Goal: Task Accomplishment & Management: Complete application form

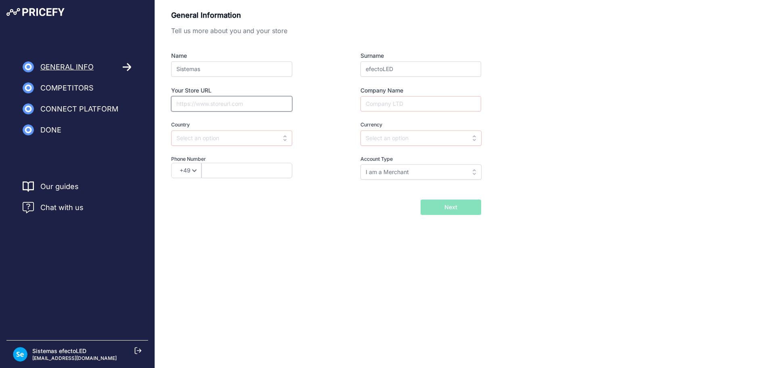
click at [244, 108] on input "Your Store URL" at bounding box center [231, 103] width 121 height 15
click at [398, 107] on input "Company Name" at bounding box center [421, 103] width 121 height 15
click at [405, 141] on input "text" at bounding box center [421, 137] width 121 height 15
click at [209, 135] on input "text" at bounding box center [231, 137] width 121 height 15
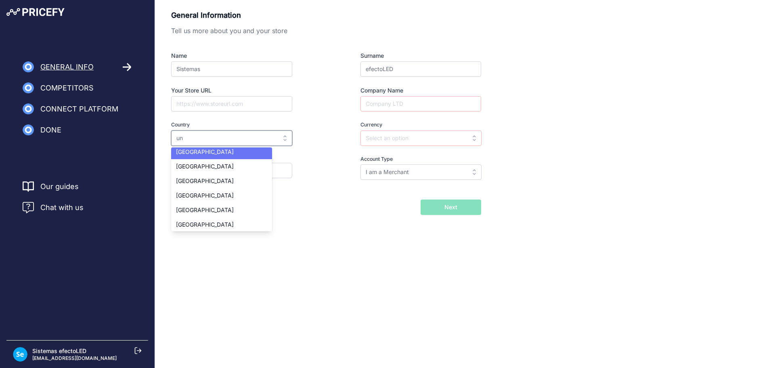
scroll to position [50, 0]
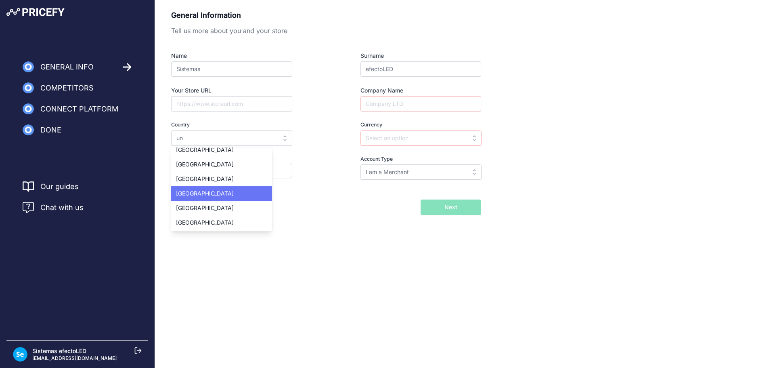
click at [231, 189] on div "[GEOGRAPHIC_DATA]" at bounding box center [221, 193] width 101 height 15
type input "[GEOGRAPHIC_DATA]"
type input "GBP"
select select "44"
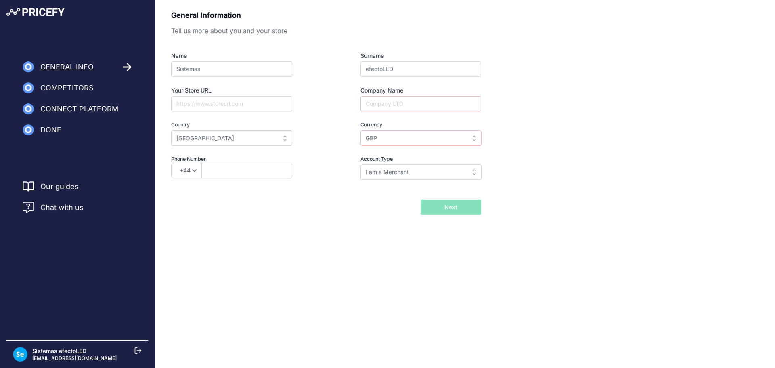
click at [324, 177] on div "Name Sistemas Surname efectoLED Your Store URL Company Name Country Select coun…" at bounding box center [326, 116] width 310 height 128
click at [181, 175] on select "+49 +43 +32 +1 +86 +34 +358 +33 +30 +39 +81 +352 +31 +48 +351 +420 +44 +46 +41 …" at bounding box center [186, 170] width 30 height 15
click at [386, 173] on input "I am a Merchant" at bounding box center [421, 171] width 121 height 15
click at [255, 187] on div "General Information Tell us more about you and your store Name Sistemas Surname…" at bounding box center [326, 101] width 310 height 182
type input "I am a Merchant"
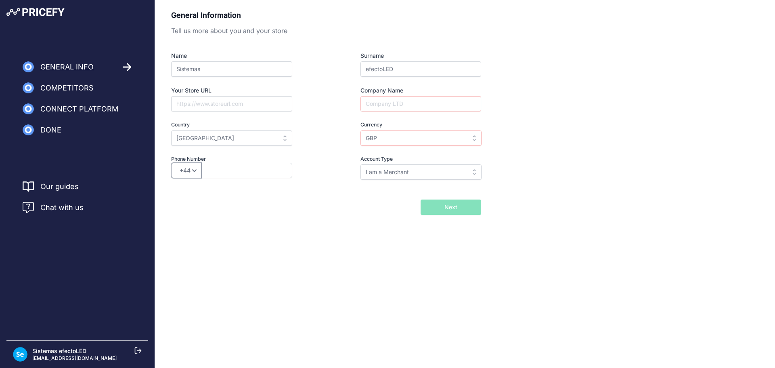
click at [183, 175] on select "+49 +43 +32 +1 +86 +34 +358 +33 +30 +39 +81 +352 +31 +48 +351 +420 +44 +46 +41 …" at bounding box center [186, 170] width 30 height 15
click at [417, 101] on input "Company Name" at bounding box center [421, 103] width 121 height 15
click at [242, 168] on input "text" at bounding box center [247, 170] width 91 height 15
paste input "627802498"
type input "627802498"
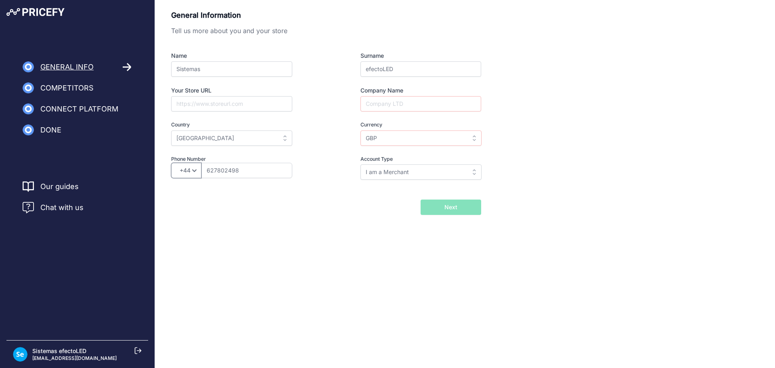
click at [193, 172] on select "+49 +43 +32 +1 +86 +34 +358 +33 +30 +39 +81 +352 +31 +48 +351 +420 +44 +46 +41 …" at bounding box center [186, 170] width 30 height 15
select select "34"
click at [171, 163] on select "+49 +43 +32 +1 +86 +34 +358 +33 +30 +39 +81 +352 +31 +48 +351 +420 +44 +46 +41 …" at bounding box center [186, 170] width 30 height 15
drag, startPoint x: 312, startPoint y: 189, endPoint x: 396, endPoint y: 90, distance: 130.1
click at [314, 185] on div "General Information Tell us more about you and your store Name Sistemas Surname…" at bounding box center [326, 101] width 310 height 182
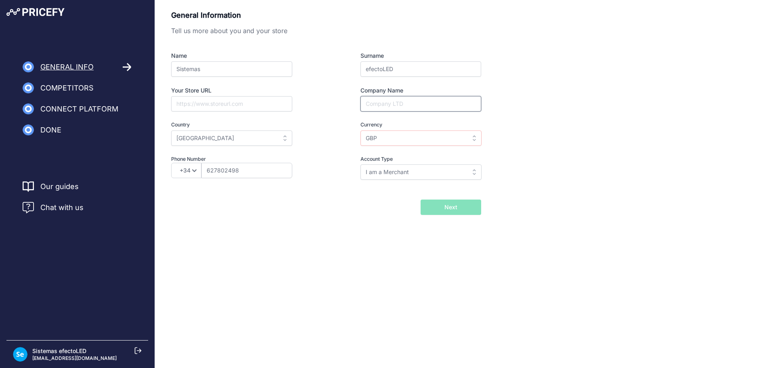
click at [398, 97] on input "Company Name" at bounding box center [421, 103] width 121 height 15
type input "efectoLED"
click at [421, 200] on button "Next" at bounding box center [451, 207] width 61 height 15
drag, startPoint x: 243, startPoint y: 168, endPoint x: 241, endPoint y: 161, distance: 7.2
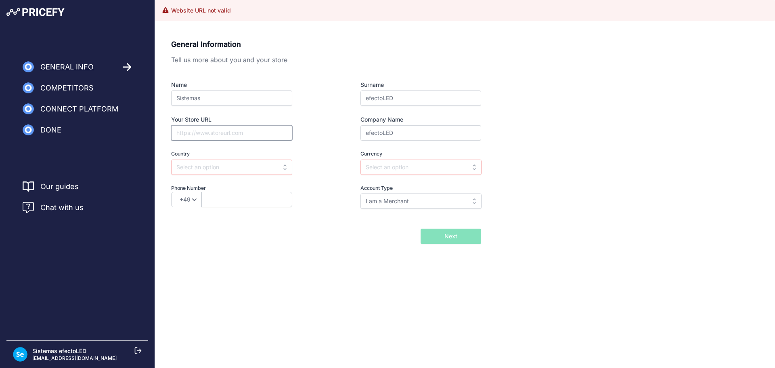
click at [244, 131] on input "Your Store URL" at bounding box center [231, 132] width 121 height 15
click at [381, 132] on input "efectoLED" at bounding box center [421, 132] width 121 height 15
type input "Ledkia"
click at [266, 131] on input "Your Store URL" at bounding box center [231, 132] width 121 height 15
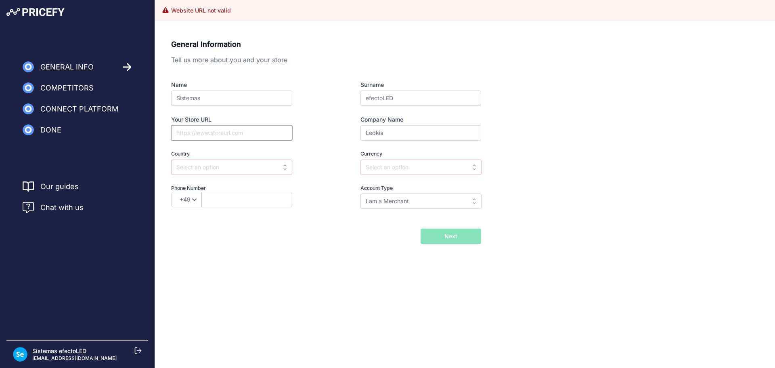
click at [223, 134] on input "Your Store URL" at bounding box center [231, 132] width 121 height 15
paste input "https://www.ledkia.com/uk"
type input "https://www.ledkia.com/uk"
drag, startPoint x: 333, startPoint y: 251, endPoint x: 457, endPoint y: 253, distance: 124.0
click at [334, 251] on div "General Information Tell us more about you and your store Name Sistemas Surname…" at bounding box center [465, 154] width 620 height 250
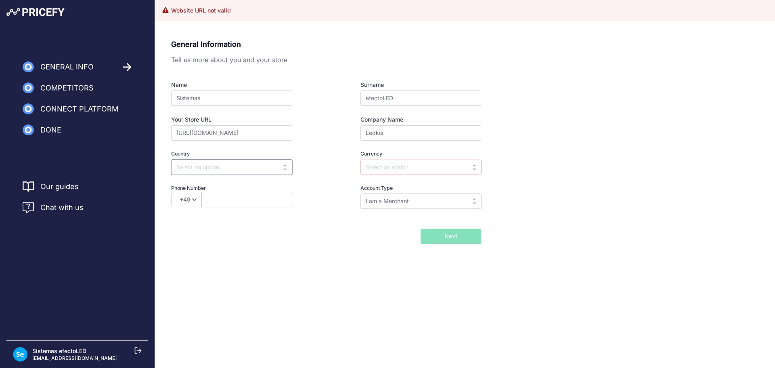
click at [258, 165] on input "text" at bounding box center [231, 167] width 121 height 15
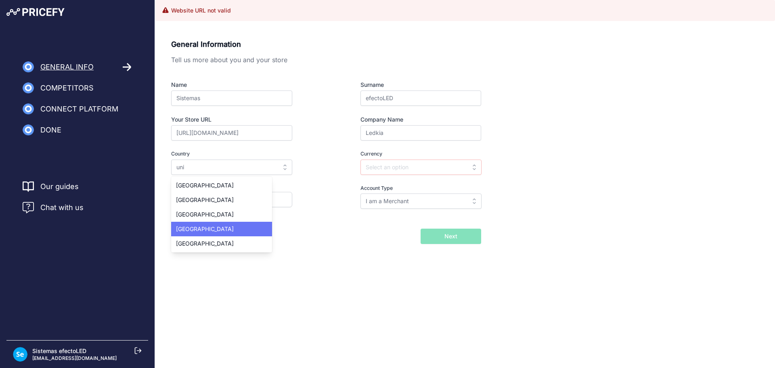
click at [242, 231] on div "[GEOGRAPHIC_DATA]" at bounding box center [221, 229] width 101 height 15
type input "[GEOGRAPHIC_DATA]"
type input "GBP"
select select "44"
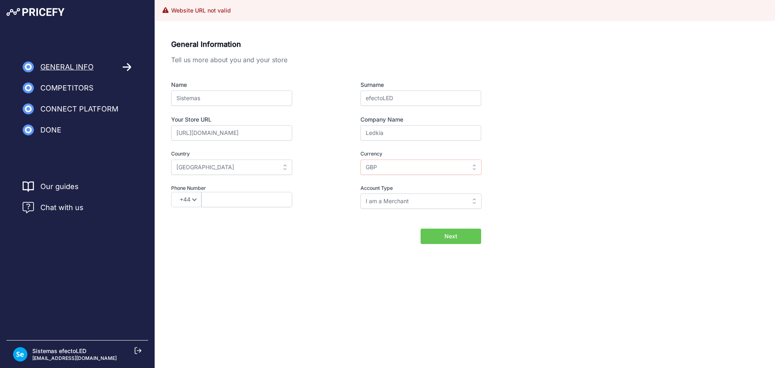
click at [451, 230] on button "Next" at bounding box center [451, 236] width 61 height 15
click at [259, 193] on input "text" at bounding box center [247, 199] width 91 height 15
paste input "https://www.ledkia.com/uk"
type input "https://www.ledkia.com/uk"
paste input "627802498"
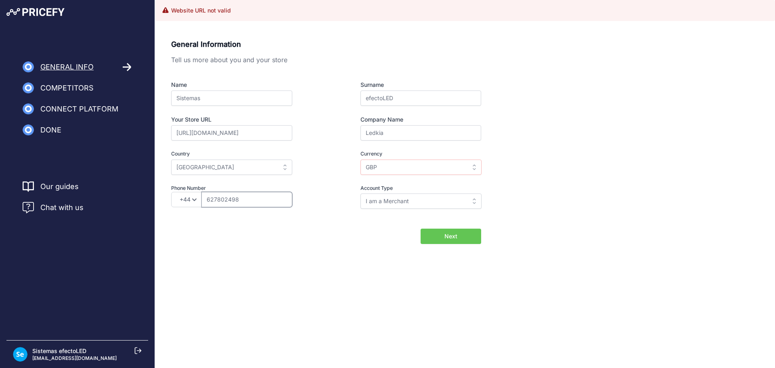
type input "627802498"
click at [187, 201] on select "+49 +43 +32 +1 +86 +34 +358 +33 +30 +39 +81 +352 +31 +48 +351 +420 +44 +46 +41 …" at bounding box center [186, 199] width 30 height 15
select select "34"
click at [171, 192] on select "+49 +43 +32 +1 +86 +34 +358 +33 +30 +39 +81 +352 +31 +48 +351 +420 +44 +46 +41 …" at bounding box center [186, 199] width 30 height 15
click at [461, 237] on button "Next" at bounding box center [451, 236] width 61 height 15
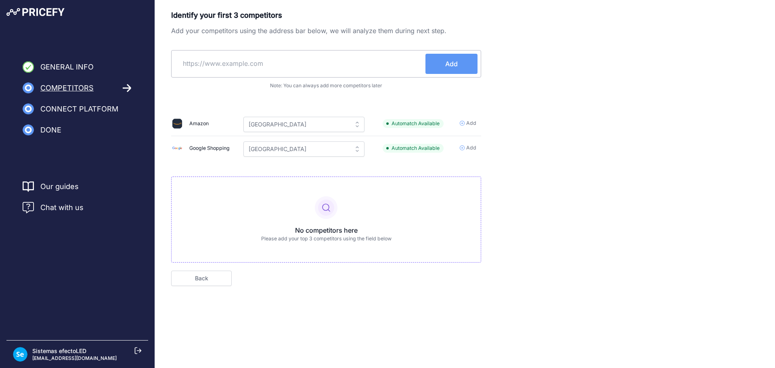
click at [29, 11] on img at bounding box center [35, 12] width 58 height 8
click at [20, 355] on img at bounding box center [20, 354] width 15 height 15
click at [329, 219] on div "No competitors here Please add your top 3 competitors using the field below" at bounding box center [326, 219] width 310 height 86
click at [225, 282] on link "Back" at bounding box center [201, 278] width 61 height 15
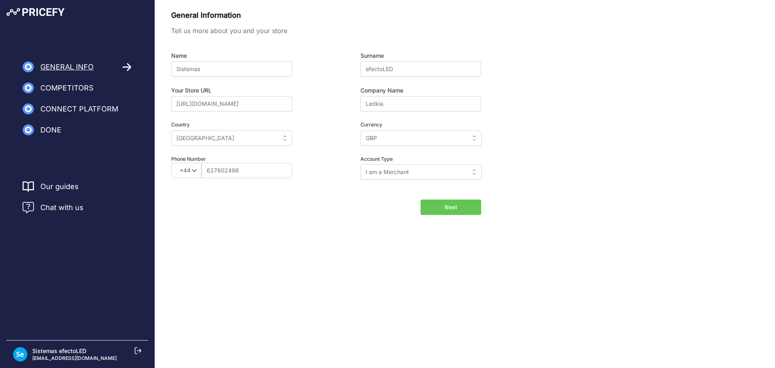
click at [450, 208] on span "Next" at bounding box center [451, 207] width 13 height 8
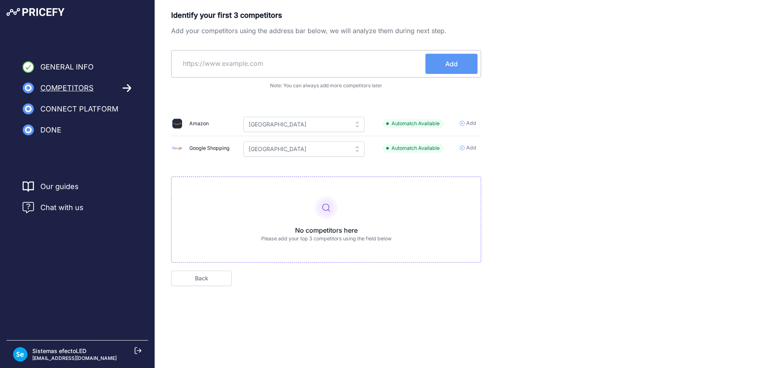
click at [461, 67] on button "Add" at bounding box center [452, 64] width 52 height 20
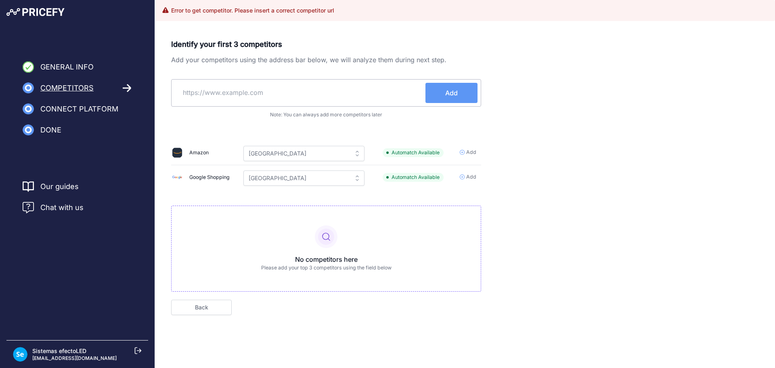
click at [326, 85] on input "text" at bounding box center [300, 92] width 251 height 19
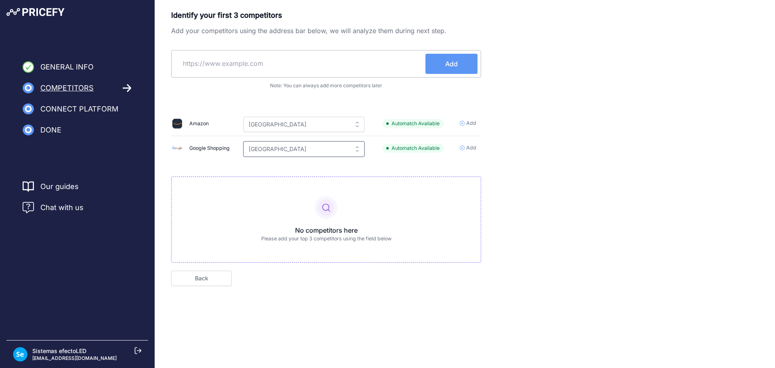
click at [359, 146] on input "[GEOGRAPHIC_DATA]" at bounding box center [304, 148] width 121 height 15
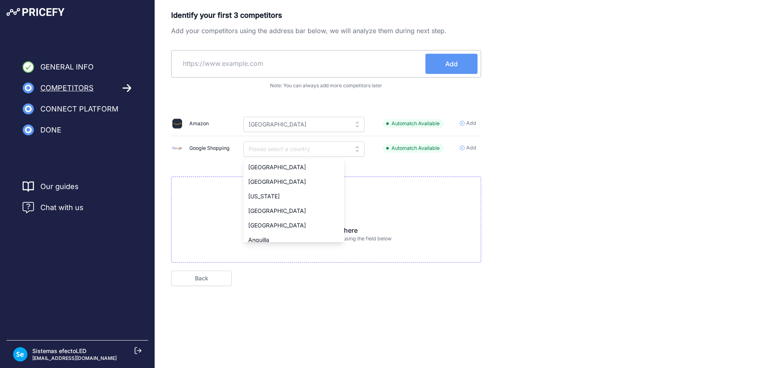
click at [402, 168] on div "Identify your first 3 competitors Add your competitors using the address bar be…" at bounding box center [326, 136] width 310 height 253
type input "[GEOGRAPHIC_DATA]"
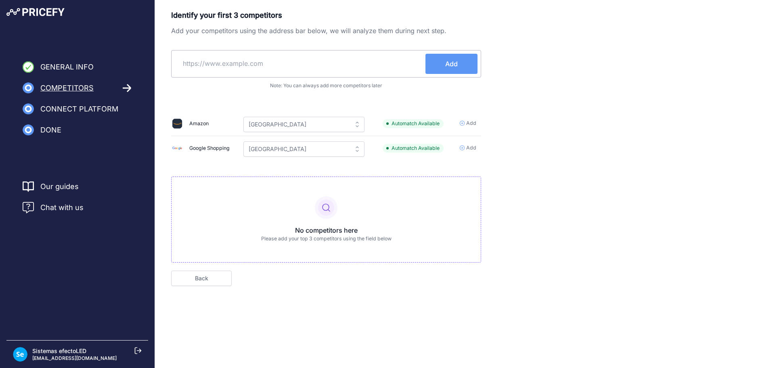
click at [260, 69] on input "text" at bounding box center [300, 63] width 251 height 19
click at [260, 69] on input "alie" at bounding box center [300, 63] width 251 height 19
type input "a"
click at [191, 287] on div "Identify your first 3 competitors Add your competitors using the address bar be…" at bounding box center [465, 160] width 620 height 321
click at [199, 278] on link "Back" at bounding box center [201, 278] width 61 height 15
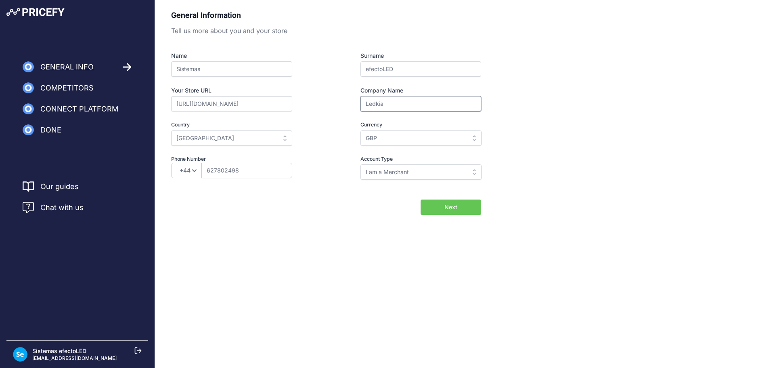
drag, startPoint x: 406, startPoint y: 104, endPoint x: 350, endPoint y: 105, distance: 56.6
click at [350, 105] on div "Company Name Ledkia" at bounding box center [406, 98] width 150 height 25
type input "Prismica S.L"
click at [445, 210] on span "Next" at bounding box center [451, 207] width 13 height 8
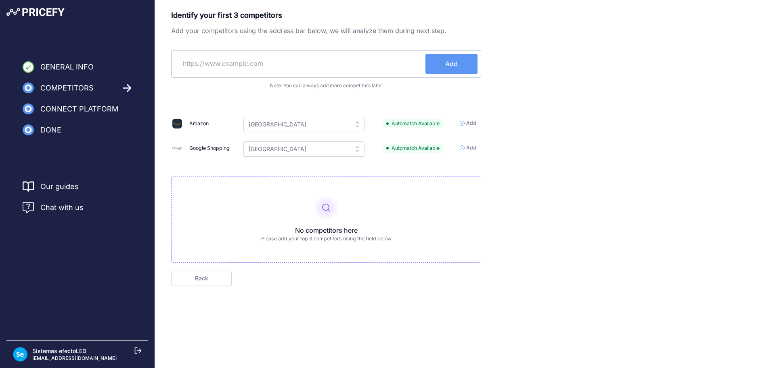
click at [314, 70] on input "text" at bounding box center [300, 63] width 251 height 19
click at [312, 61] on input "text" at bounding box center [300, 63] width 251 height 19
paste input "[URL][DOMAIN_NAME]"
type input "[URL][DOMAIN_NAME]"
click at [449, 65] on span "Add" at bounding box center [451, 64] width 13 height 10
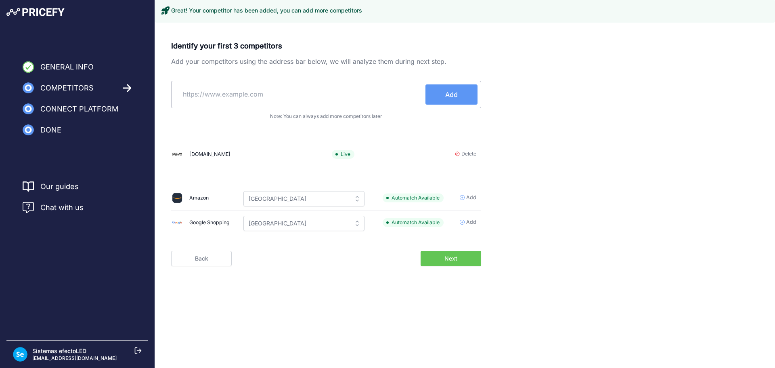
click at [461, 252] on button "Next" at bounding box center [451, 258] width 61 height 15
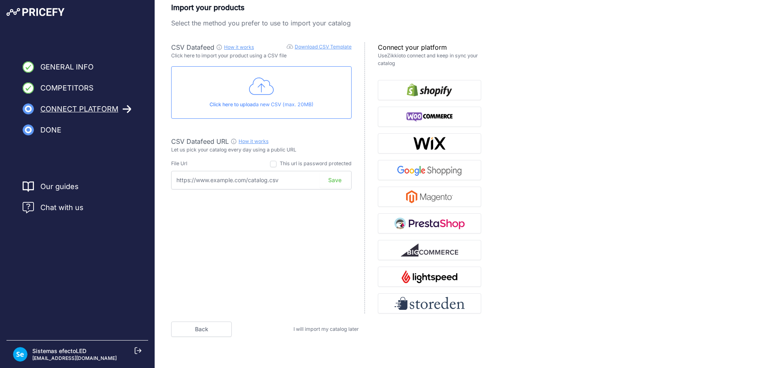
scroll to position [12, 0]
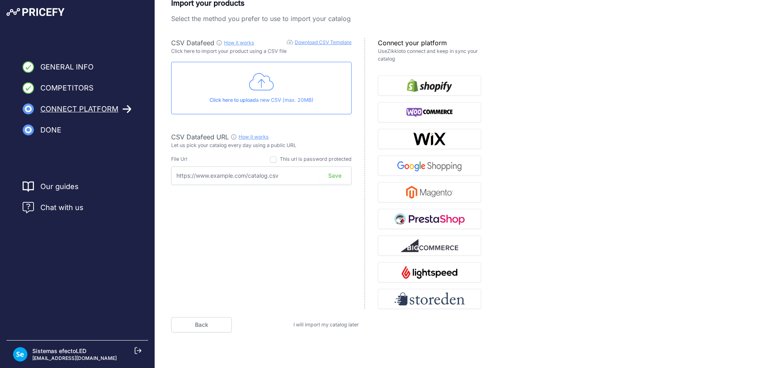
click at [329, 326] on span "I will import my catalog later" at bounding box center [326, 324] width 65 height 6
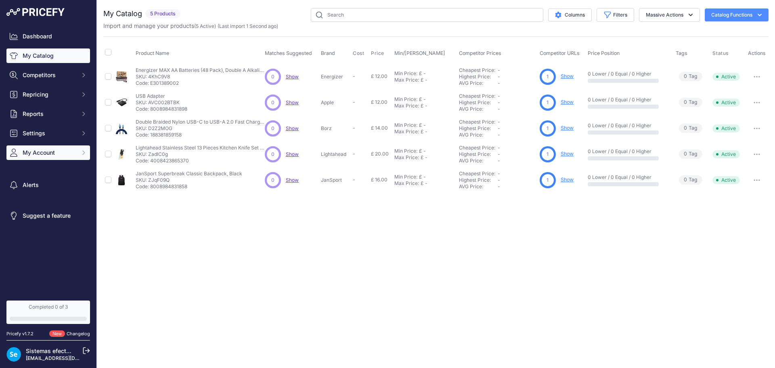
click at [52, 155] on span "My Account" at bounding box center [49, 153] width 53 height 8
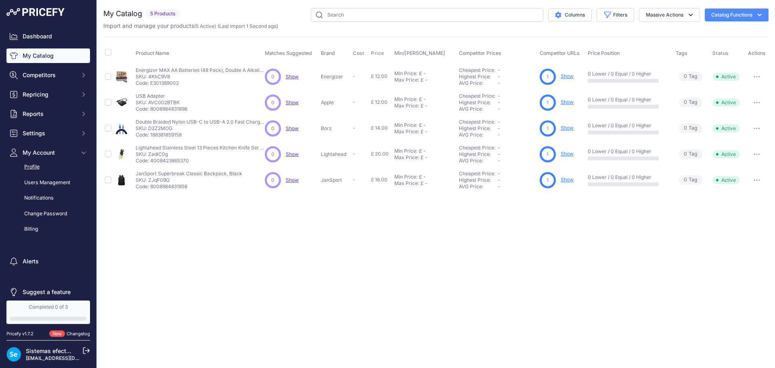
click at [29, 165] on link "Profile" at bounding box center [48, 167] width 84 height 14
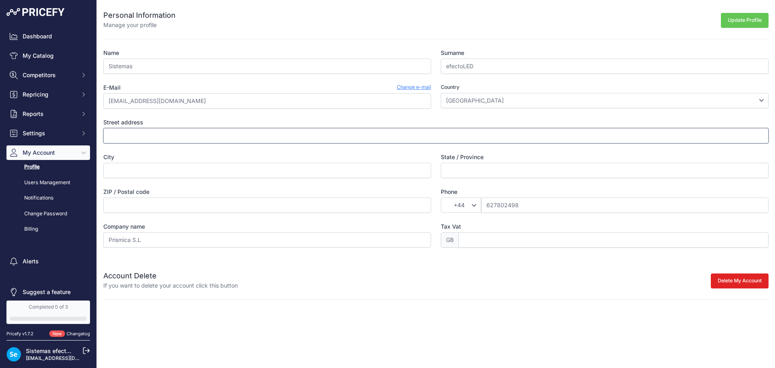
click at [246, 141] on input "Street address" at bounding box center [436, 135] width 666 height 15
paste input "[STREET_ADDRESS]"
type input "[STREET_ADDRESS]"
click at [374, 172] on input "City" at bounding box center [267, 170] width 328 height 15
paste input "Alquería de la Comtessa"
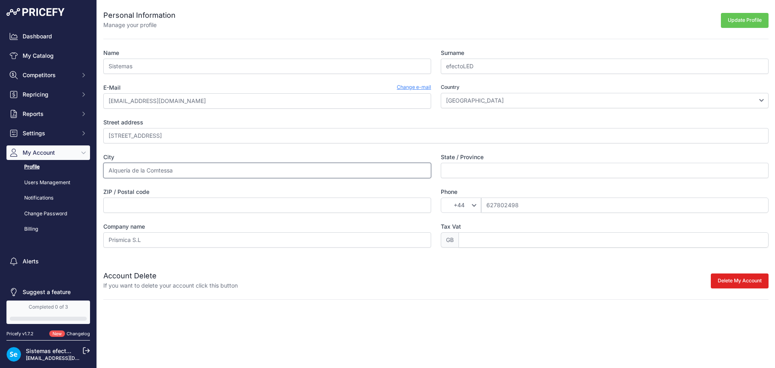
type input "Alquería de la Comtessa"
click at [575, 173] on input "State / Province" at bounding box center [605, 170] width 328 height 15
paste input "Valencia"
type input "Valencia"
click at [571, 240] on input "Tax Vat" at bounding box center [614, 239] width 310 height 15
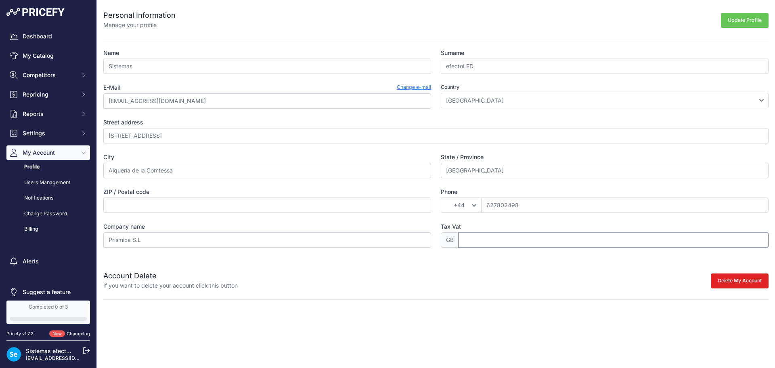
paste input "B98845944"
type input "B98845944"
click at [358, 205] on input "ZIP / Postal code" at bounding box center [267, 204] width 328 height 15
paste input "46715"
type input "46715"
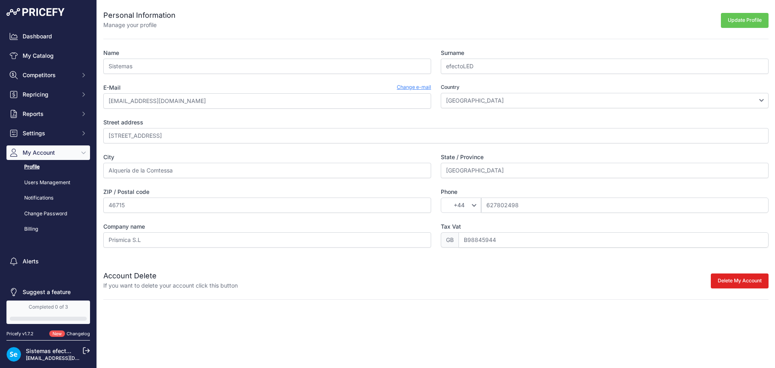
click at [399, 264] on div "Account Delete If you want to delete your account click this button Delete My A…" at bounding box center [436, 275] width 666 height 29
click at [758, 17] on button "Update Profile" at bounding box center [745, 20] width 48 height 15
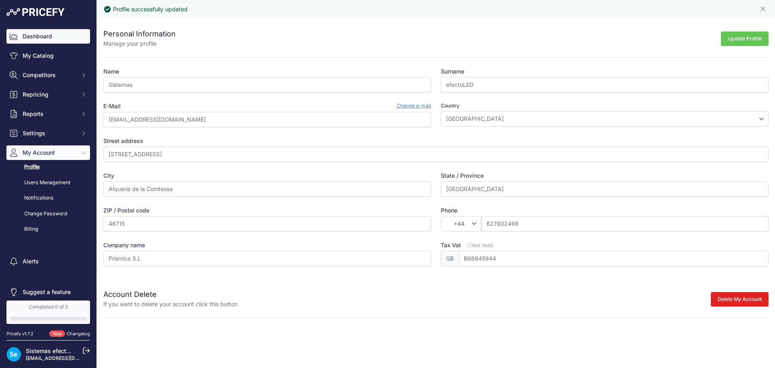
click at [42, 36] on link "Dashboard" at bounding box center [48, 36] width 84 height 15
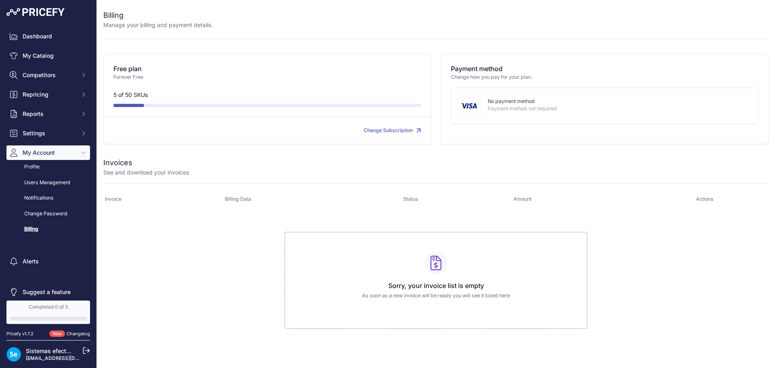
click at [84, 349] on icon at bounding box center [86, 350] width 7 height 7
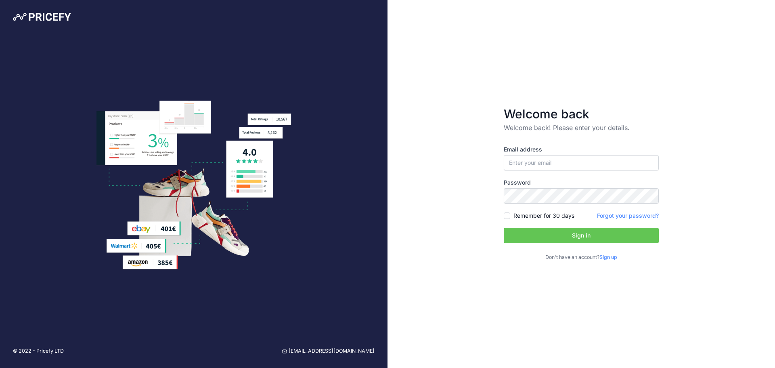
click at [638, 216] on link "Forgot your password?" at bounding box center [628, 215] width 62 height 7
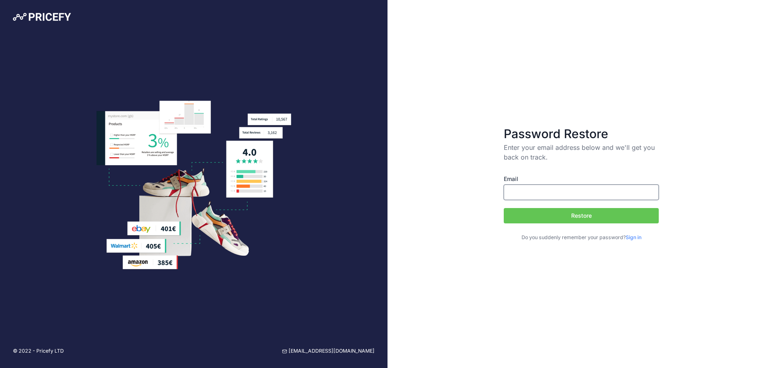
click at [538, 191] on input "Email" at bounding box center [581, 192] width 155 height 15
click at [533, 193] on input "[EMAIL_ADDRESS][DOMAIN_NAME]" at bounding box center [581, 192] width 155 height 15
type input "sistemasit@efectoled.com"
click at [504, 208] on button "Restore" at bounding box center [581, 215] width 155 height 15
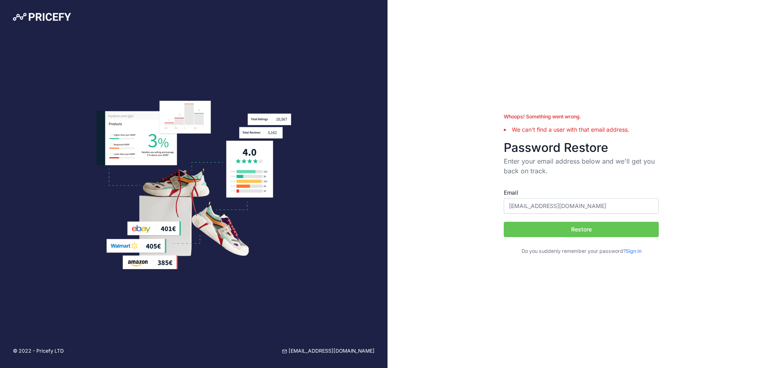
click at [640, 249] on link "Sign in" at bounding box center [634, 251] width 16 height 6
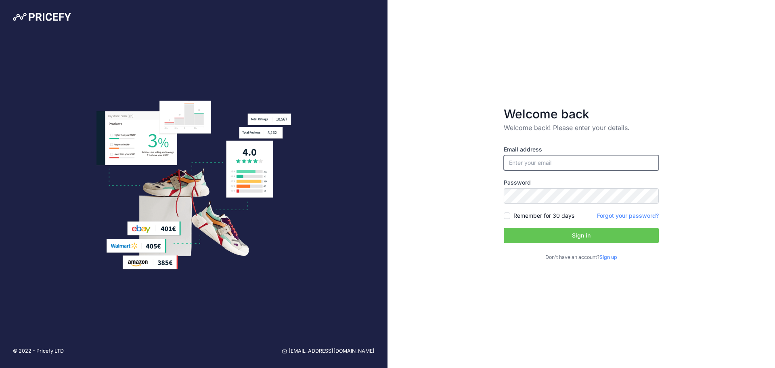
click at [566, 164] on input "email" at bounding box center [581, 162] width 155 height 15
paste input "46715"
type input "4"
type input "[EMAIL_ADDRESS][DOMAIN_NAME]"
click at [652, 95] on form "Welcome back Welcome back! Please enter your details. Email address sistemasit@…" at bounding box center [581, 184] width 181 height 181
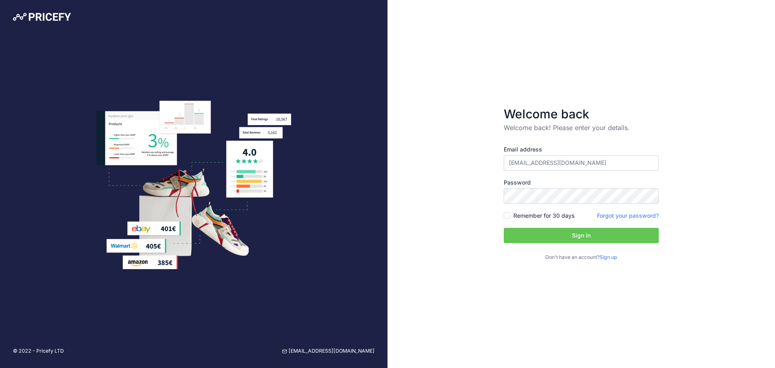
click at [606, 260] on link "Sign up" at bounding box center [609, 257] width 18 height 6
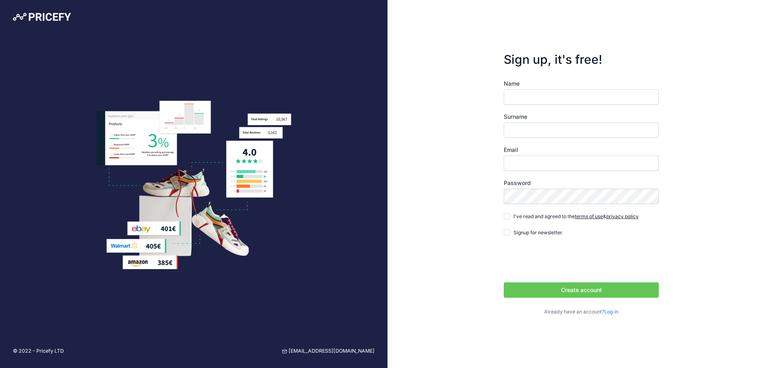
click at [540, 111] on div "Name Surname Email Password Log in" at bounding box center [581, 198] width 155 height 236
click at [540, 95] on input "Name" at bounding box center [581, 96] width 155 height 15
type input "Sistemas"
type input "efectoLED"
drag, startPoint x: 541, startPoint y: 171, endPoint x: 542, endPoint y: 166, distance: 5.3
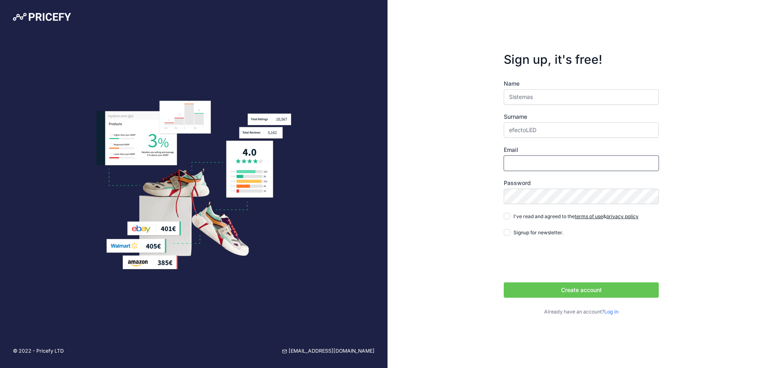
click at [541, 171] on input "Email" at bounding box center [581, 162] width 155 height 15
click at [531, 162] on input "[EMAIL_ADDRESS][DOMAIN_NAME]" at bounding box center [581, 162] width 155 height 15
type input "[EMAIL_ADDRESS][DOMAIN_NAME]"
click at [457, 218] on div "Sign up, it's free! Name Sistemas Surname efectoLED Email [EMAIL_ADDRESS][DOMAI…" at bounding box center [582, 184] width 388 height 368
click at [512, 229] on div "Signup for newsletter." at bounding box center [533, 232] width 59 height 8
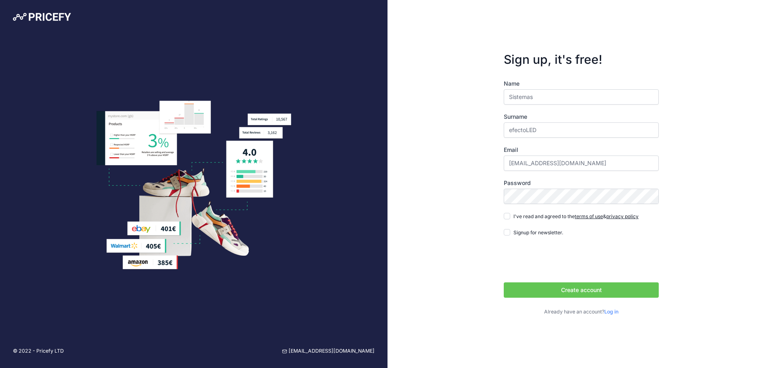
click at [512, 229] on div "Signup for newsletter." at bounding box center [533, 232] width 59 height 8
drag, startPoint x: 507, startPoint y: 214, endPoint x: 510, endPoint y: 237, distance: 22.4
click at [507, 214] on input "I've read and agreed to the terms of use & privacy policy" at bounding box center [507, 216] width 6 height 6
checkbox input "true"
click at [582, 290] on button "Create account" at bounding box center [581, 289] width 155 height 15
